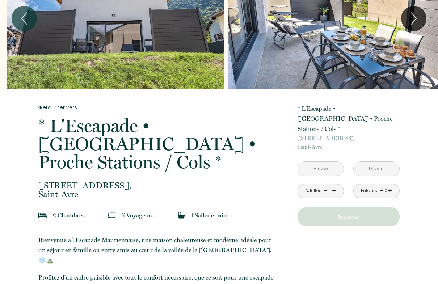
scroll to position [53, 0]
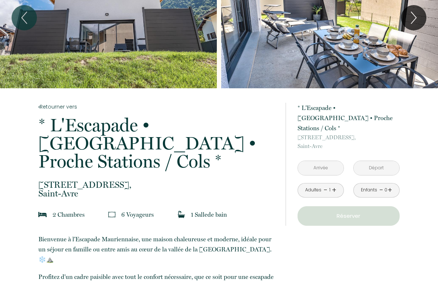
click at [331, 161] on input "text" at bounding box center [321, 168] width 46 height 14
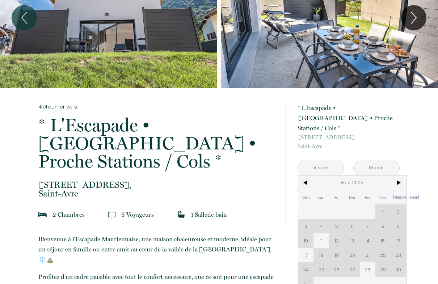
click at [390, 176] on span "Août 2025" at bounding box center [351, 182] width 77 height 14
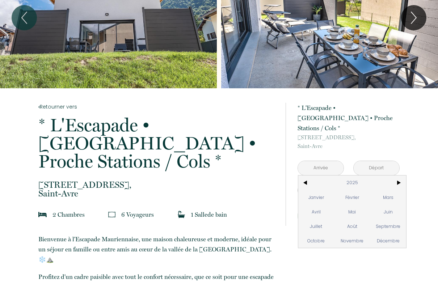
click at [390, 219] on span "Septembre" at bounding box center [388, 226] width 36 height 14
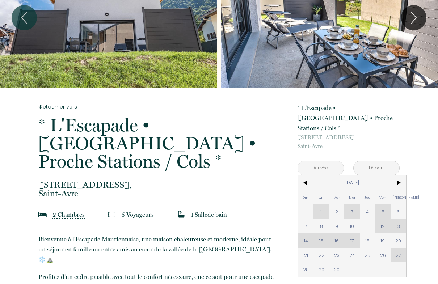
click at [320, 219] on span "8" at bounding box center [321, 226] width 16 height 14
type input "Lun [DATE]"
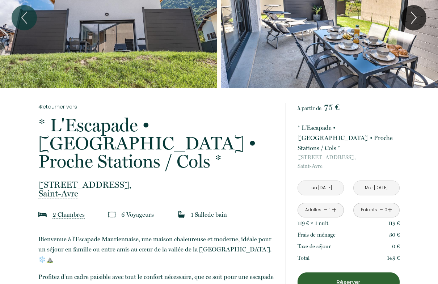
click at [383, 181] on input "Mar [DATE]" at bounding box center [376, 188] width 46 height 14
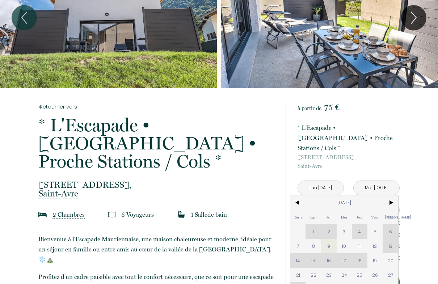
click at [375, 239] on span "12" at bounding box center [375, 246] width 16 height 14
type input "Ven [DATE]"
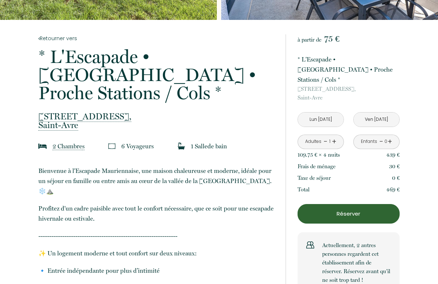
scroll to position [131, 0]
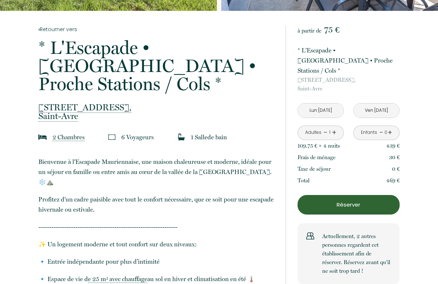
click at [319, 103] on input "Lun [DATE]" at bounding box center [321, 110] width 46 height 14
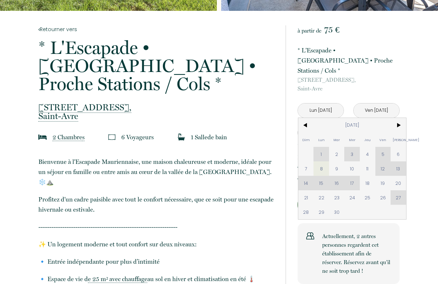
click at [337, 161] on span "9" at bounding box center [337, 168] width 16 height 14
type input "Mar [DATE]"
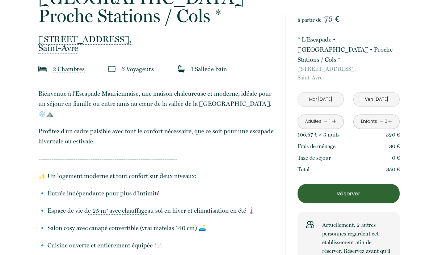
scroll to position [165, 0]
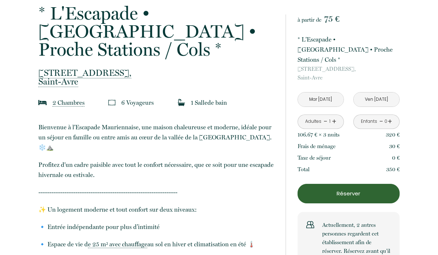
click at [350, 190] on p "Réserver" at bounding box center [348, 194] width 97 height 9
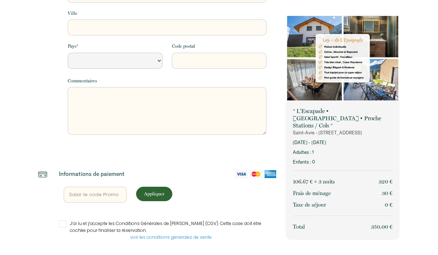
select select "Default select example"
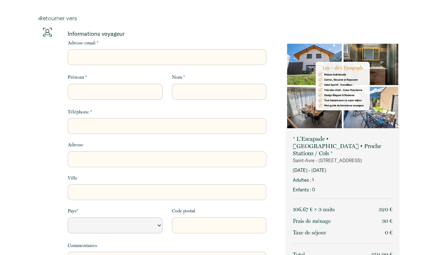
select select "Default select example"
